Goal: Task Accomplishment & Management: Manage account settings

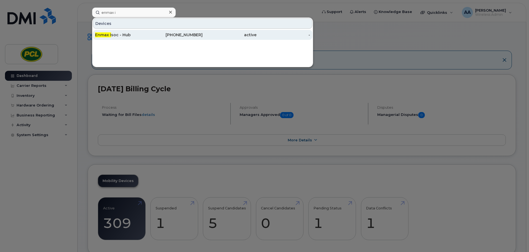
type input "enmax i"
click at [127, 36] on div "Enmax I soc - Hub" at bounding box center [122, 35] width 54 height 6
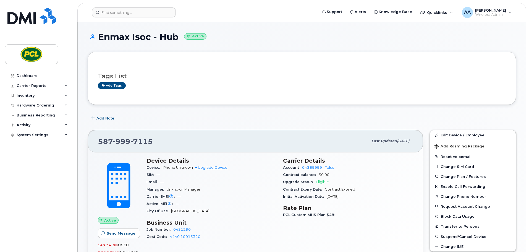
scroll to position [55, 0]
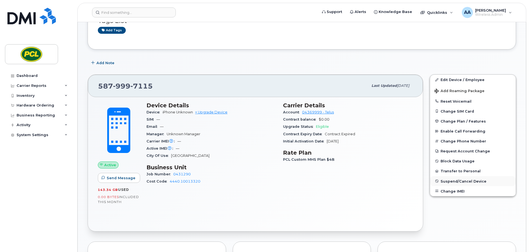
click at [456, 183] on span "Suspend/Cancel Device" at bounding box center [464, 181] width 46 height 4
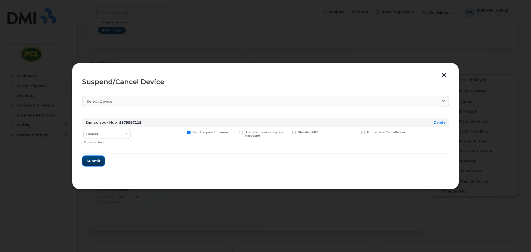
click at [90, 162] on span "Submit" at bounding box center [94, 160] width 14 height 5
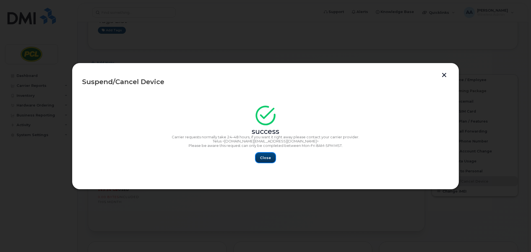
drag, startPoint x: 261, startPoint y: 161, endPoint x: 244, endPoint y: 163, distance: 17.6
click at [261, 161] on button "Close" at bounding box center [266, 158] width 20 height 10
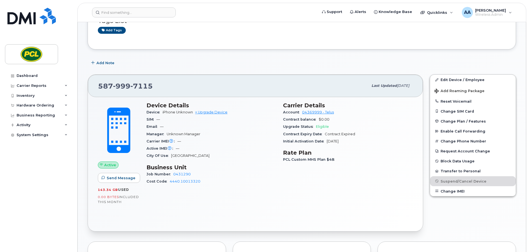
scroll to position [0, 0]
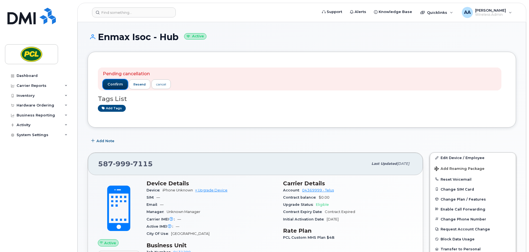
click at [120, 86] on span "confirm" at bounding box center [115, 84] width 15 height 5
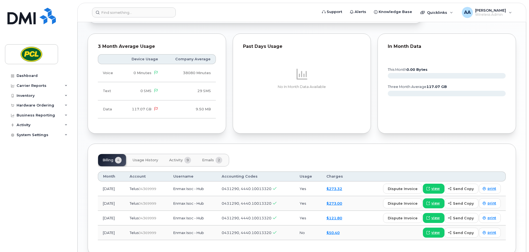
scroll to position [280, 0]
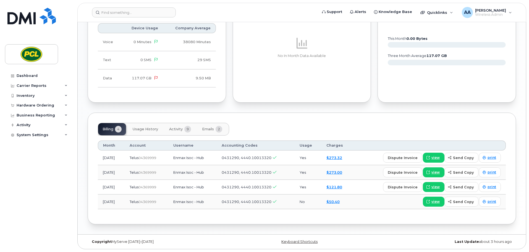
click at [178, 131] on span "Activity" at bounding box center [176, 129] width 14 height 4
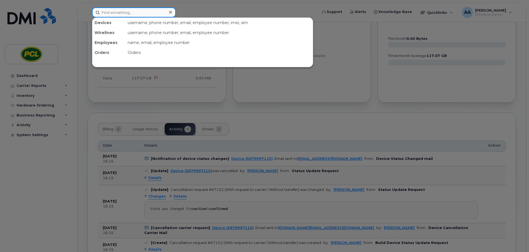
click at [126, 12] on input at bounding box center [134, 12] width 84 height 10
paste input "5879829558"
type input "5879829558"
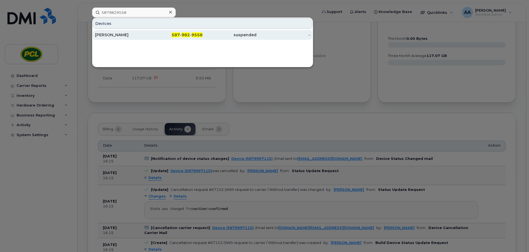
click at [114, 35] on div "[PERSON_NAME]" at bounding box center [122, 35] width 54 height 6
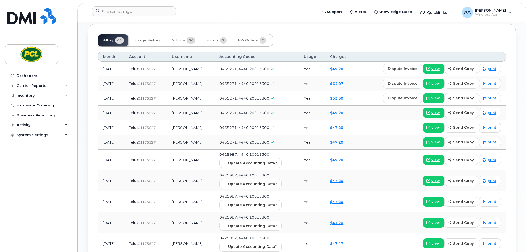
scroll to position [268, 0]
